Goal: Find specific page/section: Find specific page/section

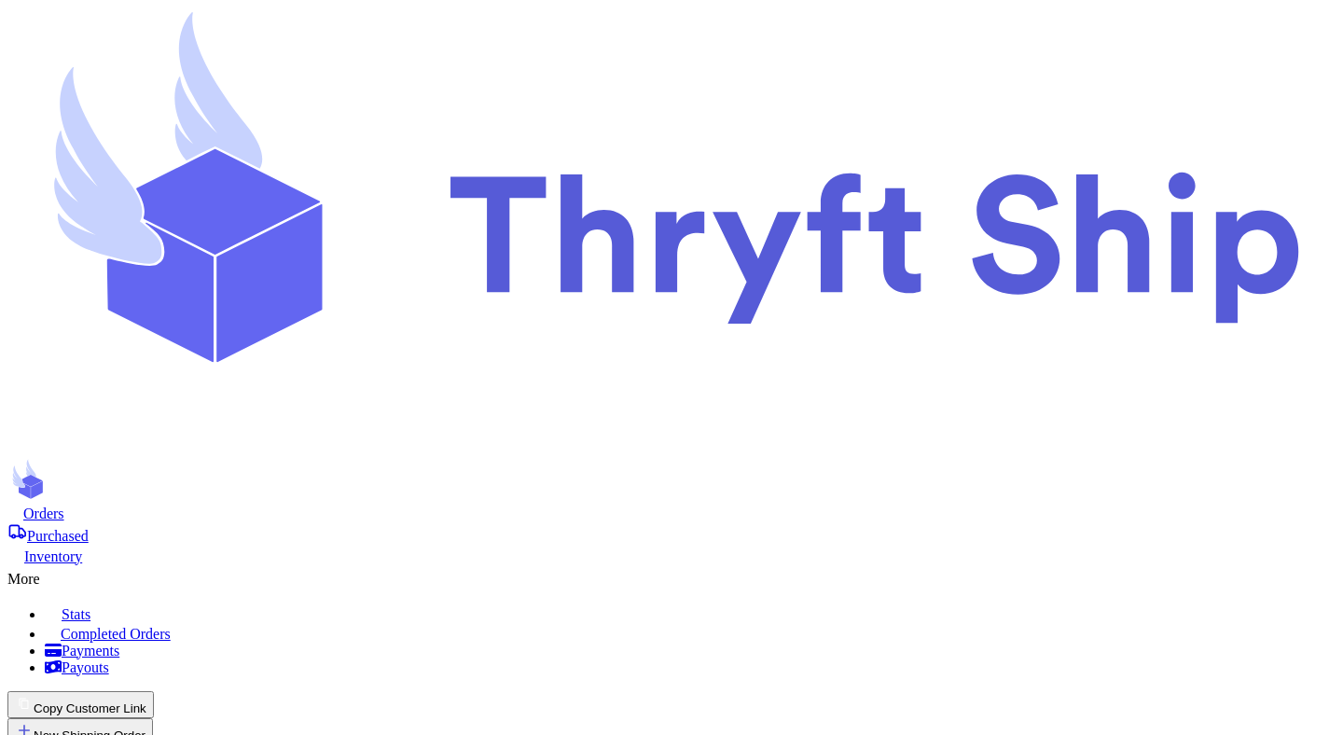
copy h1 "Instagram Inventory"
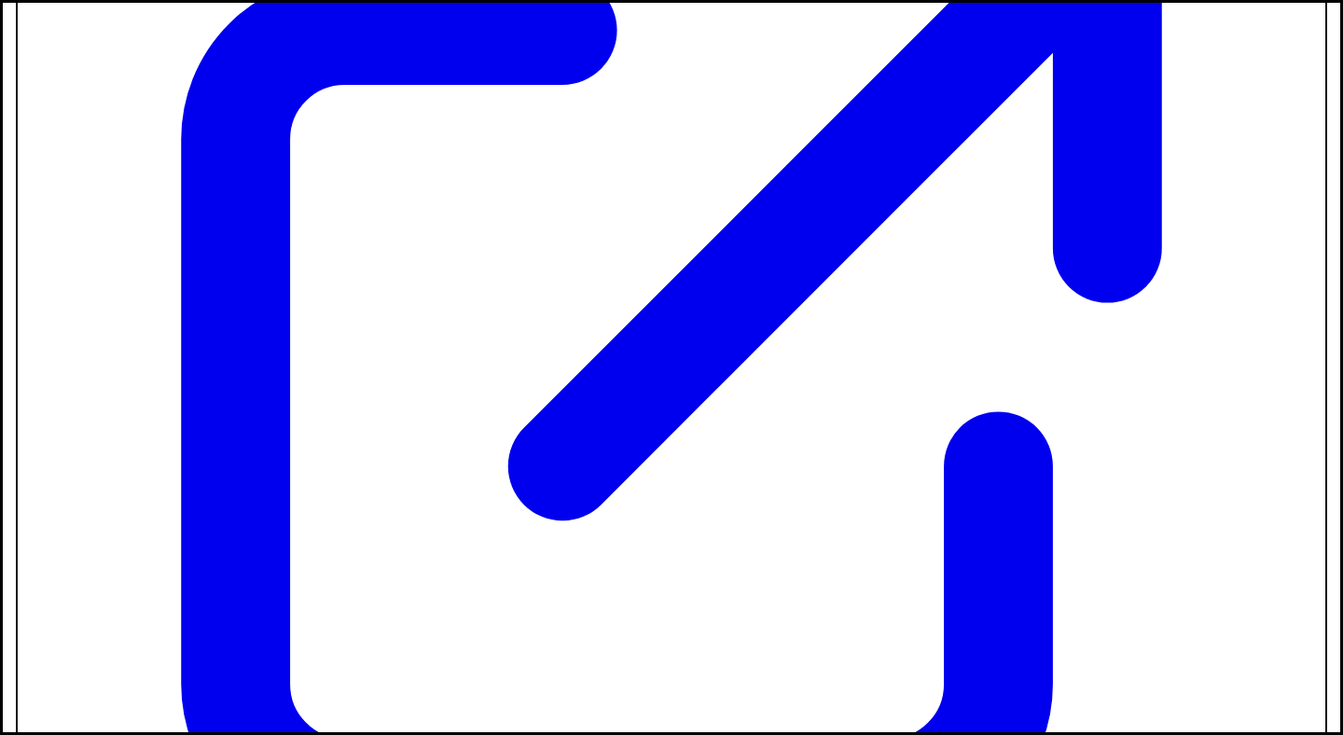
scroll to position [0, 0]
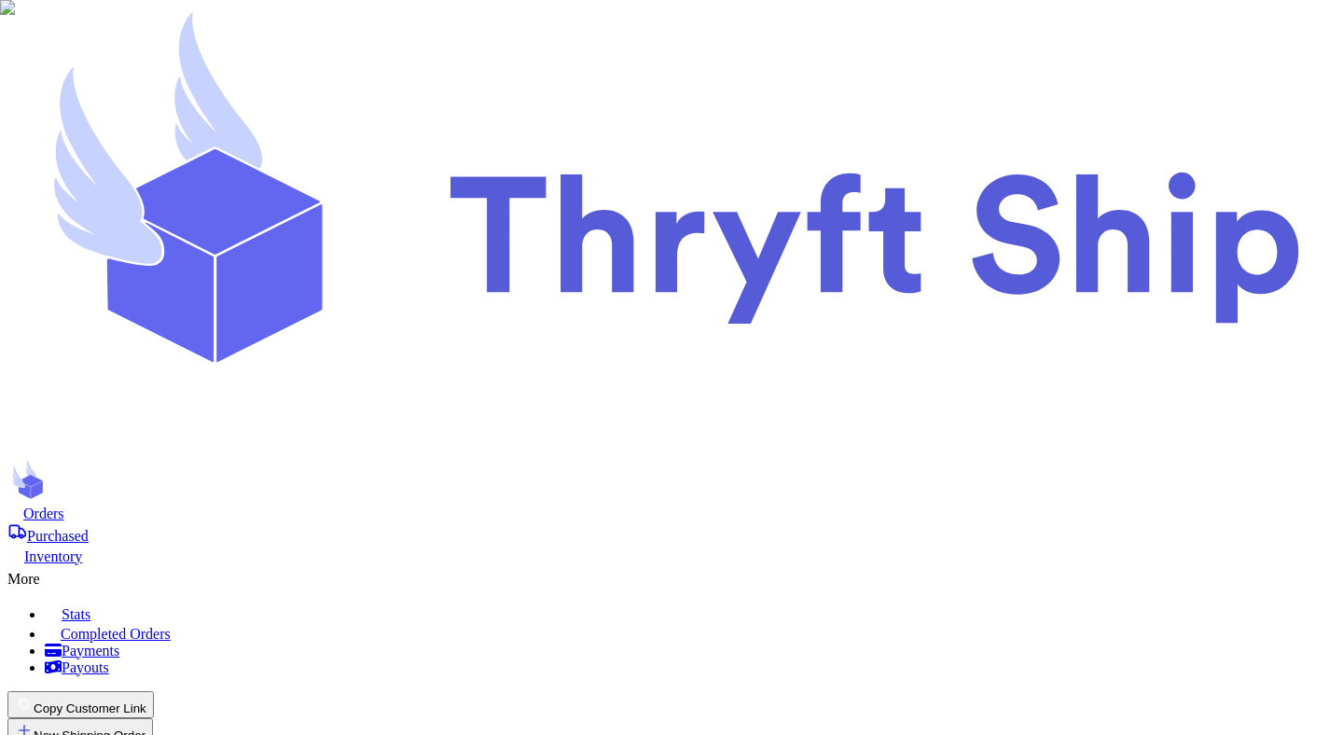
scroll to position [1043, 0]
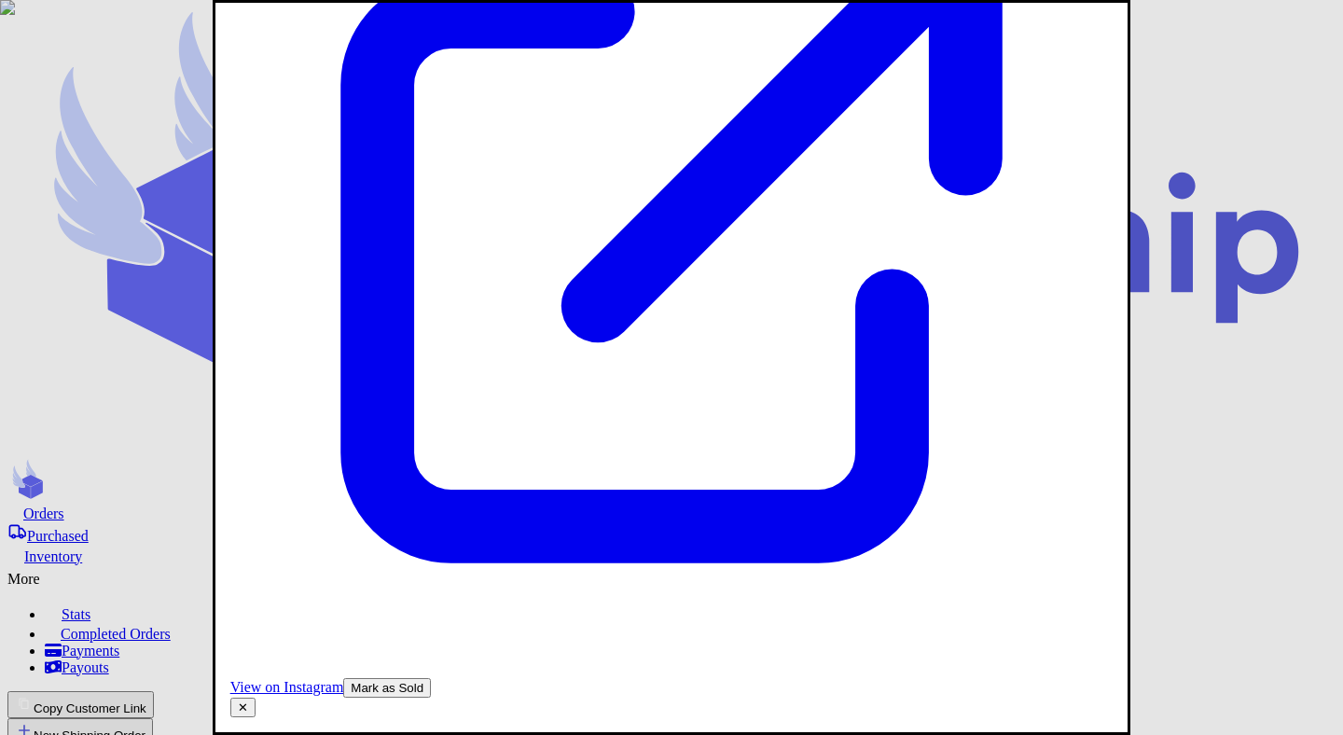
scroll to position [0, 0]
click at [256, 698] on button "✕" at bounding box center [242, 708] width 25 height 20
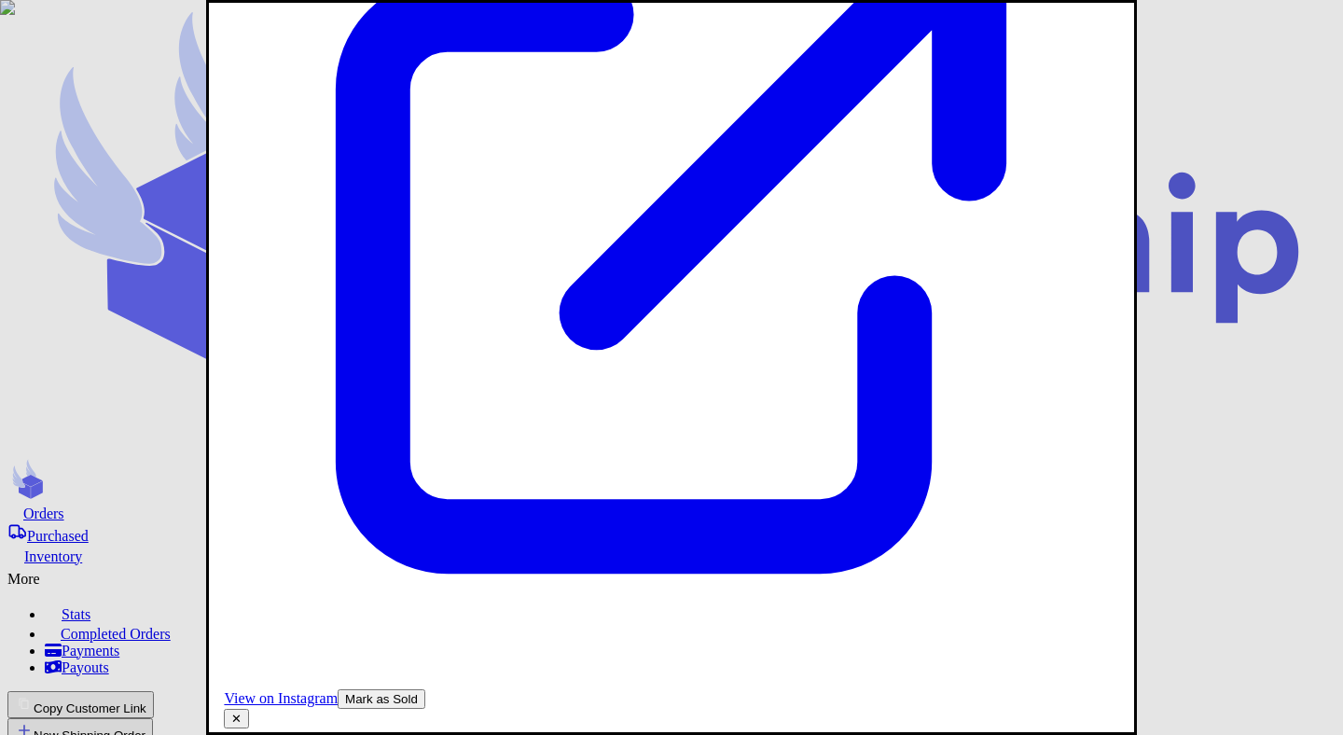
click at [249, 709] on button "✕" at bounding box center [236, 719] width 25 height 20
